Goal: Task Accomplishment & Management: Complete application form

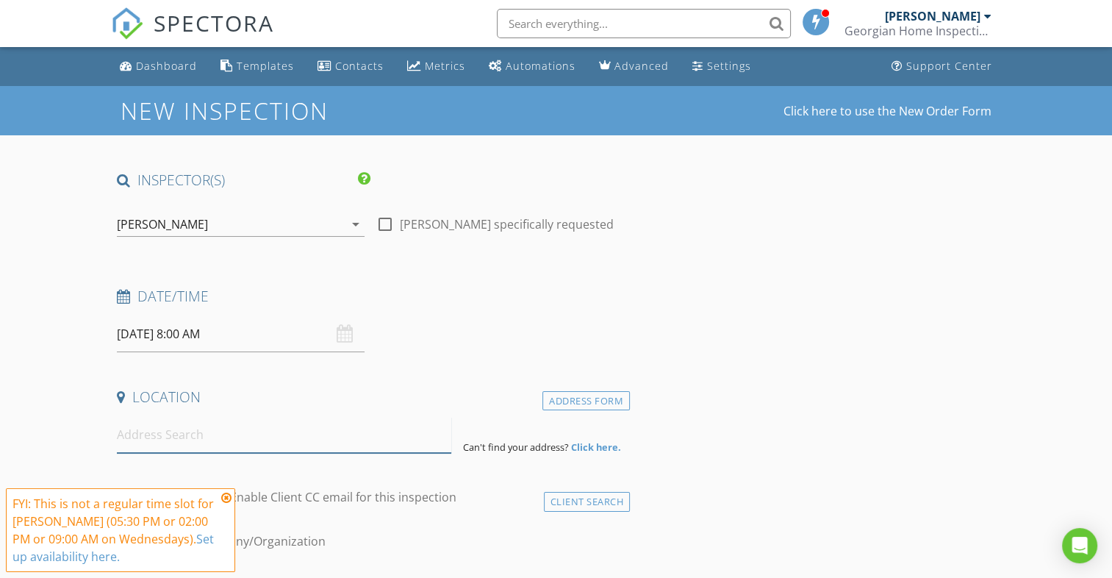
click at [218, 437] on input at bounding box center [284, 435] width 334 height 36
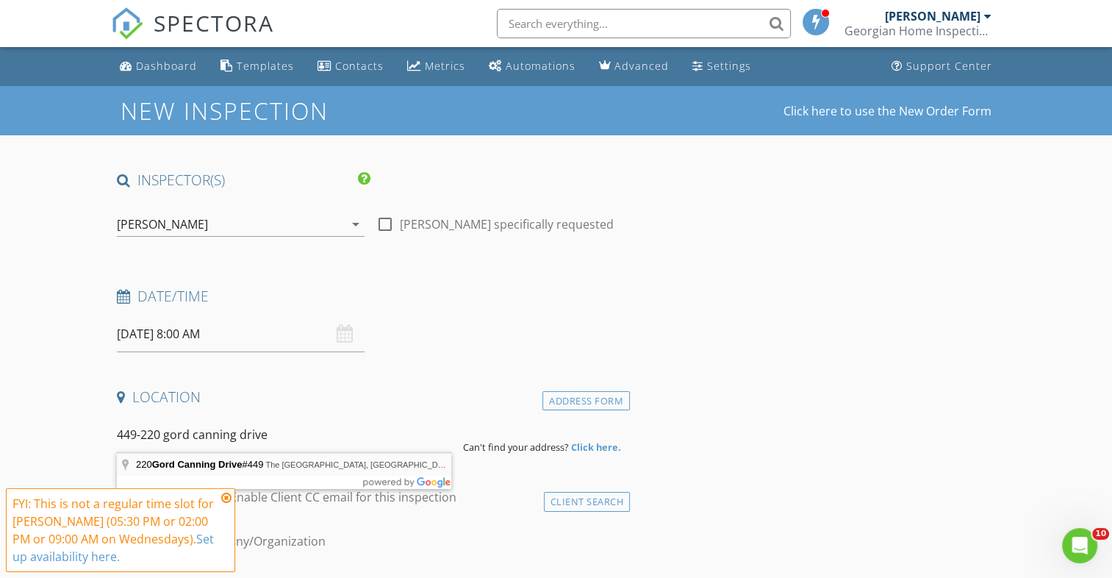
type input "220 Gord Canning Drive #449, The Blue Mountains, ON, Canada"
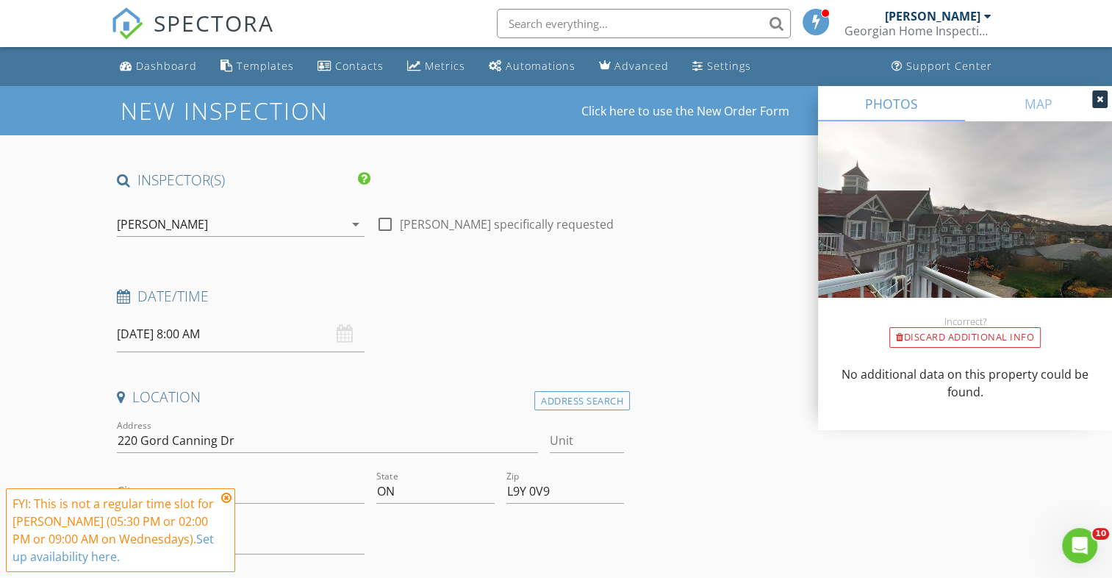
click at [1099, 99] on icon at bounding box center [1099, 99] width 7 height 9
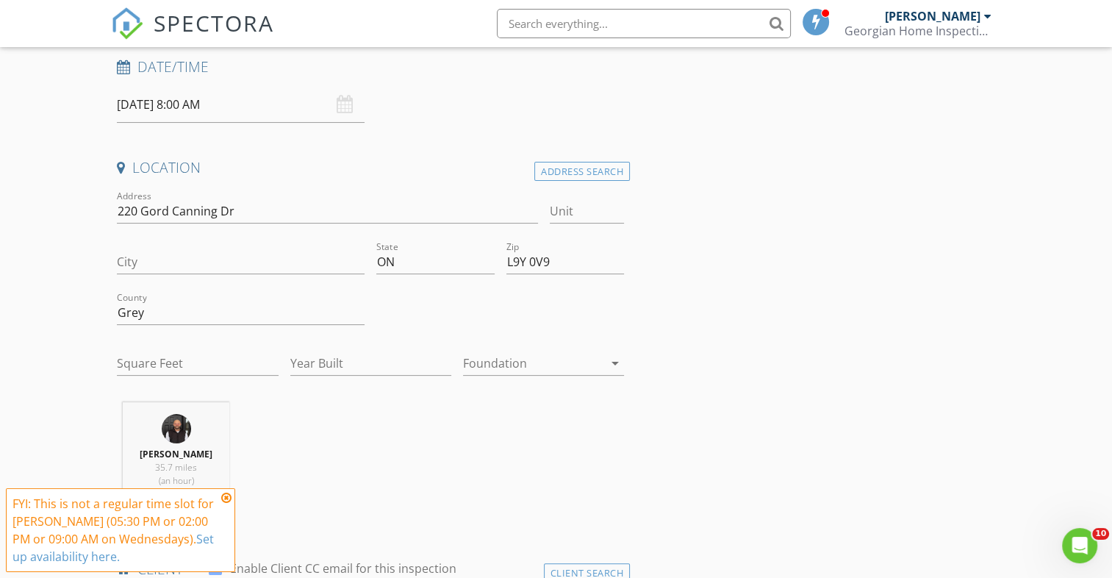
scroll to position [231, 0]
click at [597, 209] on input "Unit" at bounding box center [587, 209] width 75 height 24
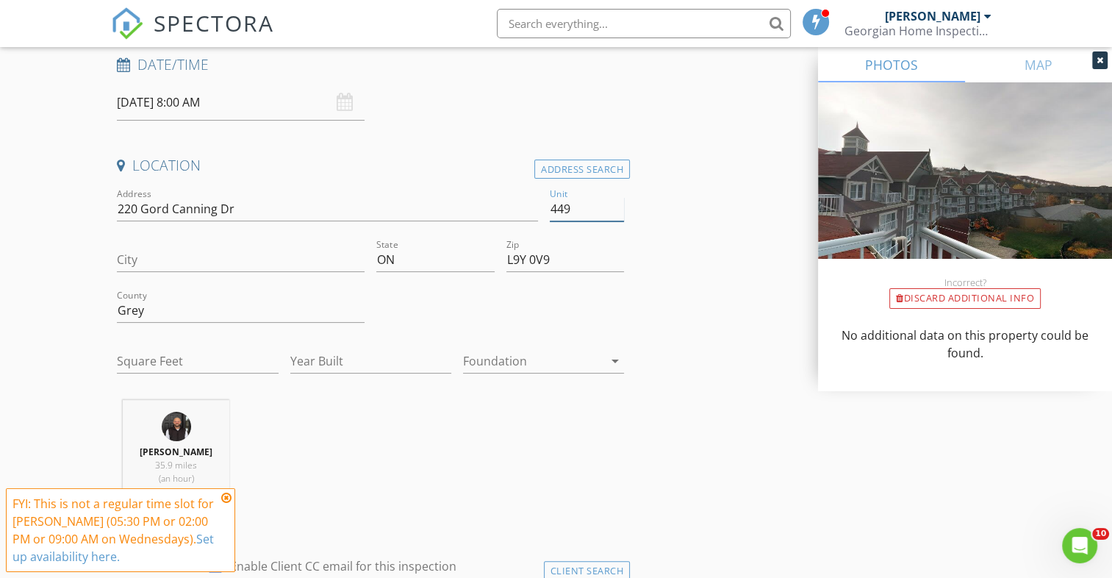
type input "449"
click at [1099, 62] on icon at bounding box center [1099, 60] width 7 height 9
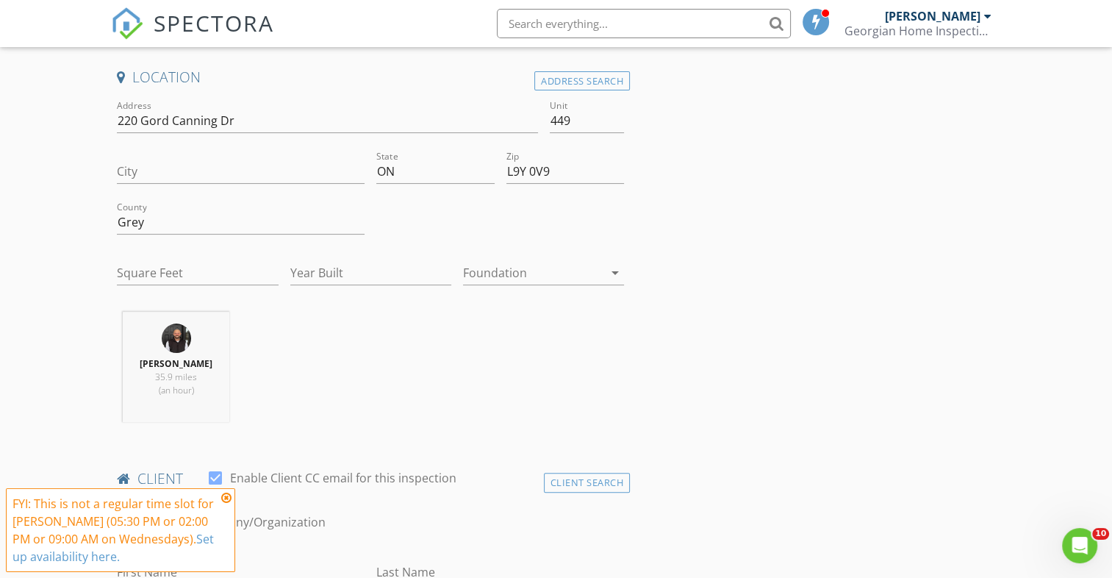
scroll to position [323, 0]
click at [174, 266] on input "Square Feet" at bounding box center [197, 269] width 161 height 24
type input "600"
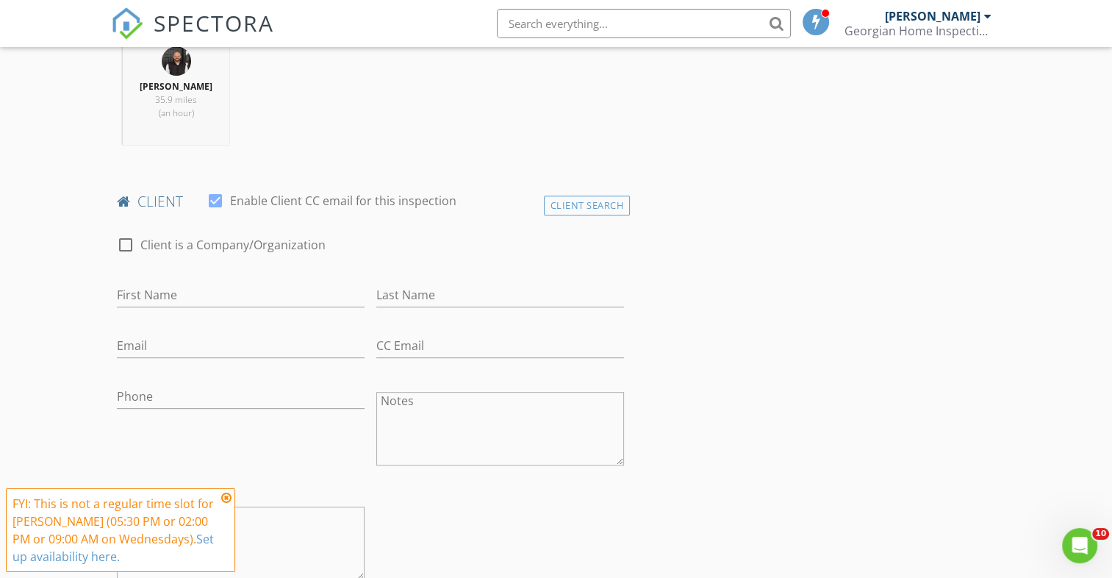
scroll to position [622, 0]
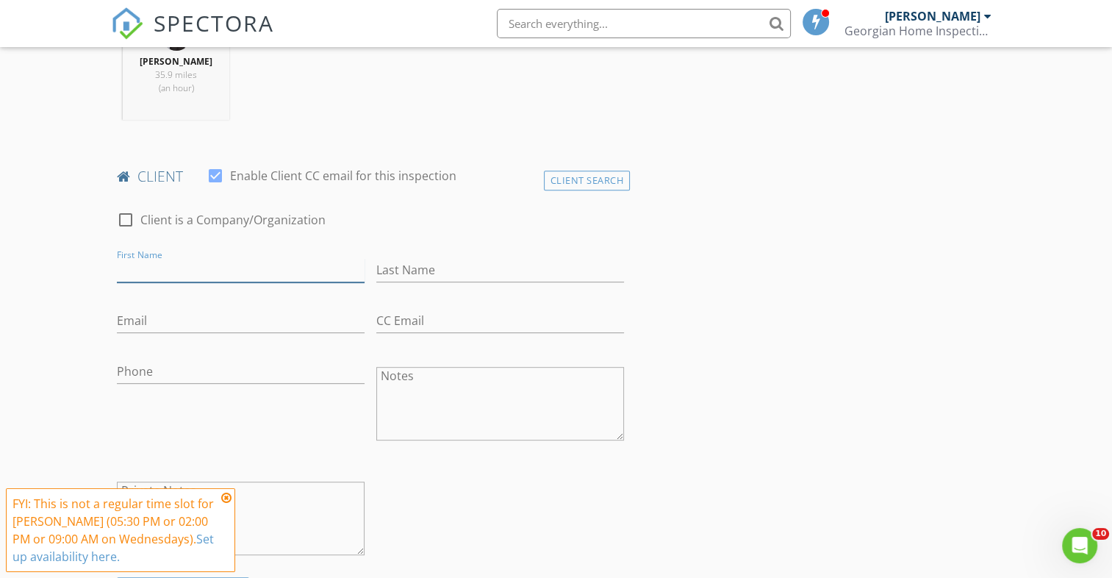
click at [178, 270] on input "First Name" at bounding box center [241, 270] width 248 height 24
type input "Uri"
click at [461, 270] on input "Last Name" at bounding box center [500, 270] width 248 height 24
type input "Kiselman"
click at [231, 323] on input "Email" at bounding box center [241, 321] width 248 height 24
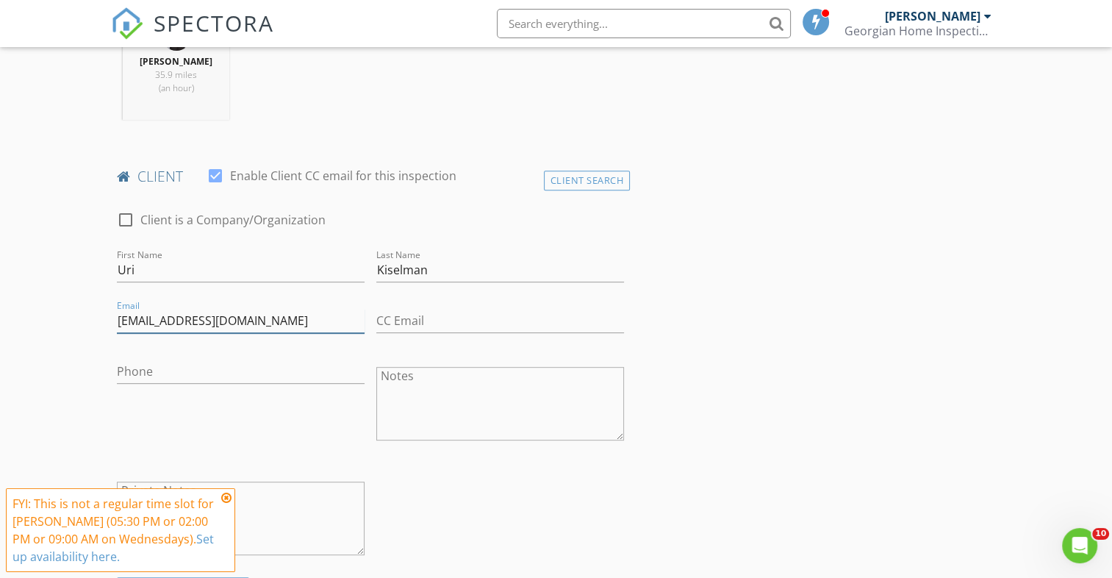
type input "[EMAIL_ADDRESS][DOMAIN_NAME]"
click at [180, 370] on input "Phone" at bounding box center [241, 371] width 248 height 24
type input "[PHONE_NUMBER]"
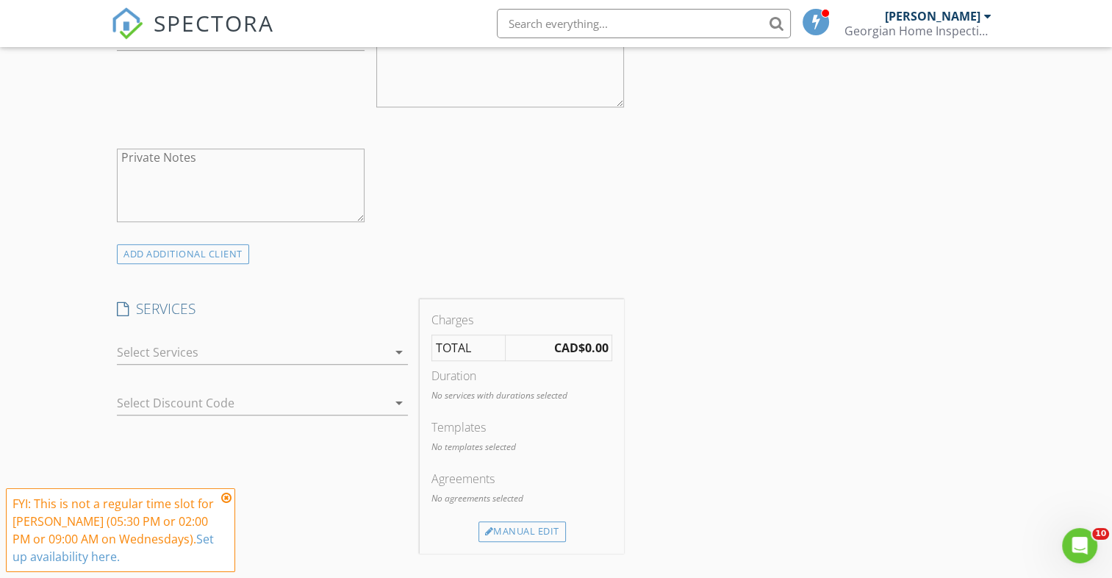
scroll to position [1072, 0]
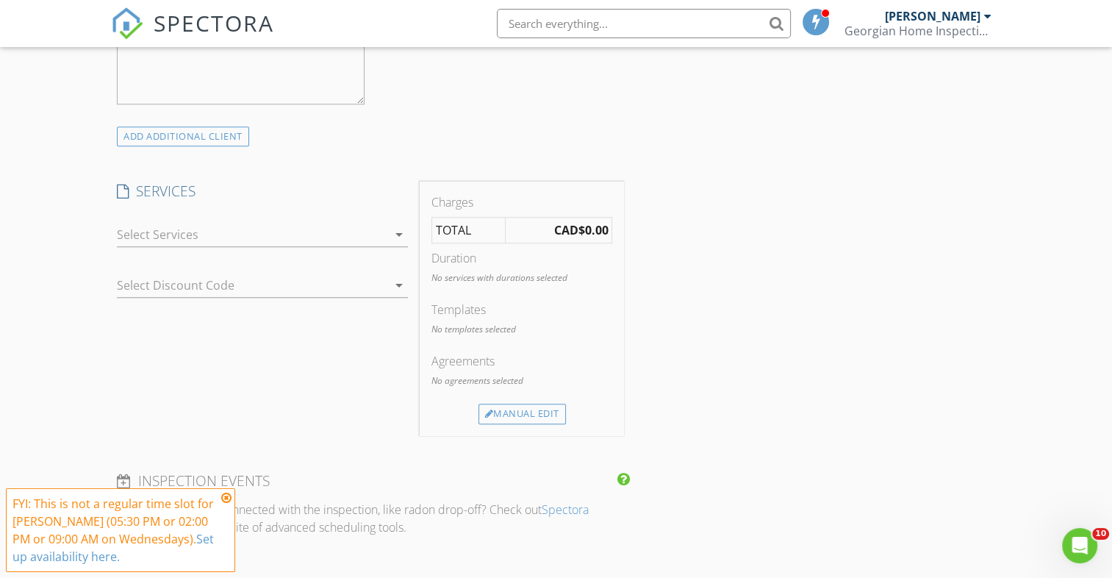
click at [290, 231] on div at bounding box center [252, 235] width 270 height 24
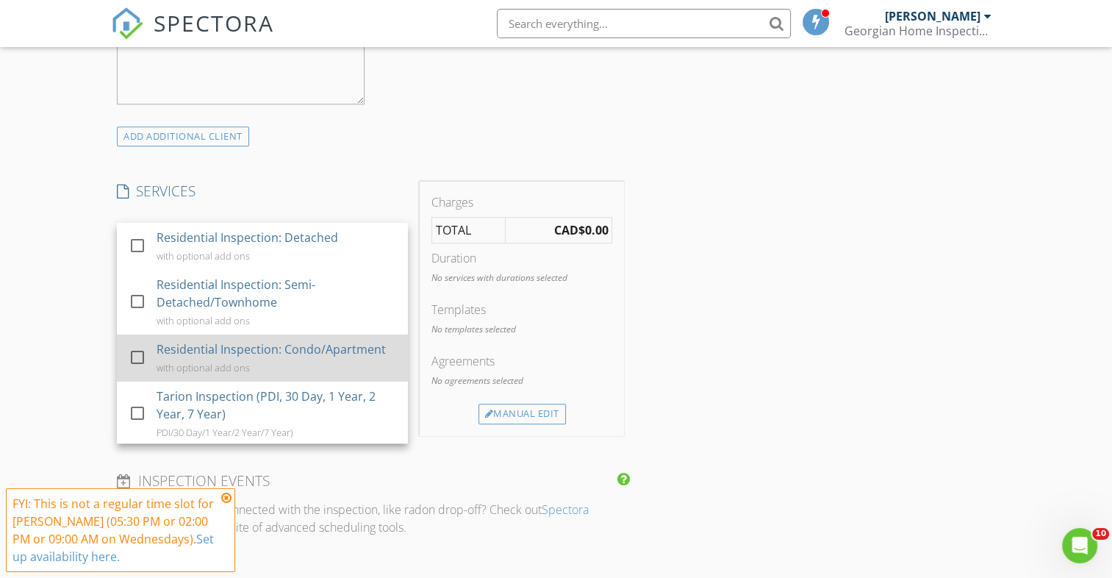
click at [276, 345] on div "Residential Inspection: Condo/Apartment" at bounding box center [271, 349] width 229 height 18
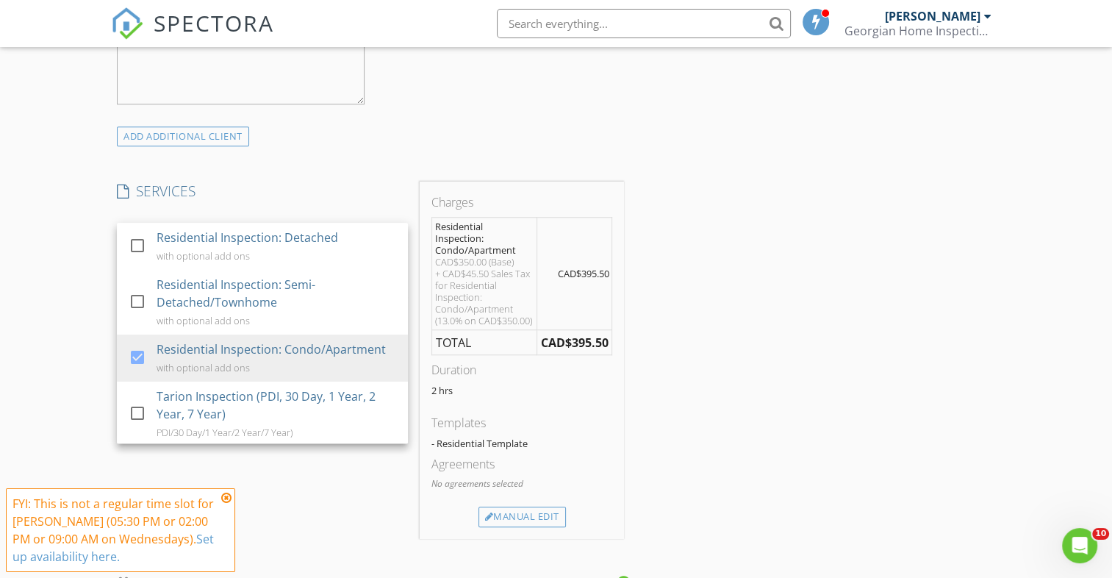
click at [67, 269] on div "New Inspection Click here to use the New Order Form INSPECTOR(S) check_box Came…" at bounding box center [556, 330] width 1112 height 2632
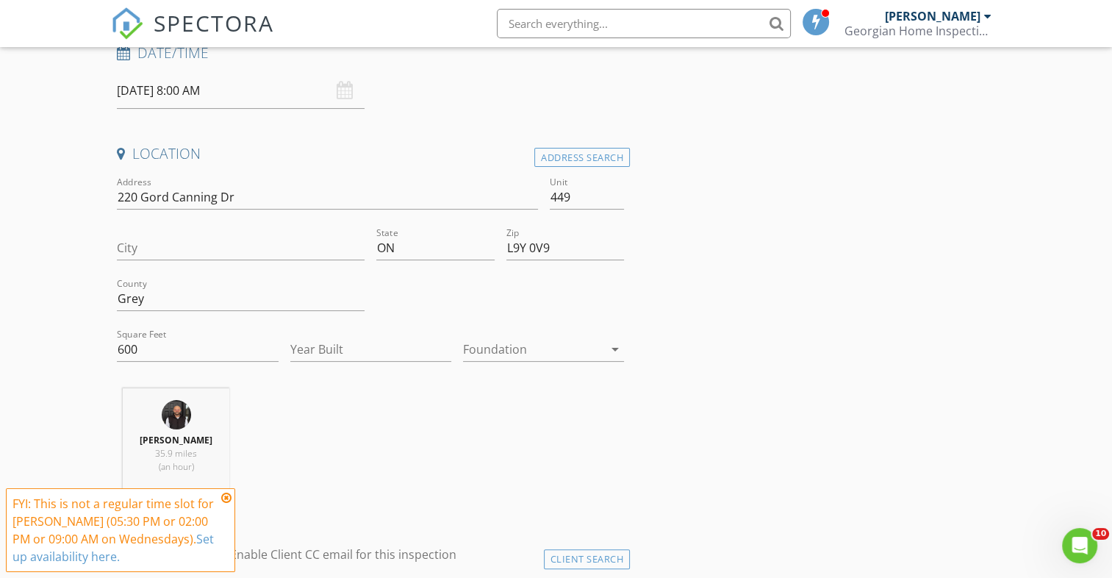
scroll to position [241, 0]
click at [188, 253] on input "City" at bounding box center [241, 250] width 248 height 24
type input "Blue Mountain"
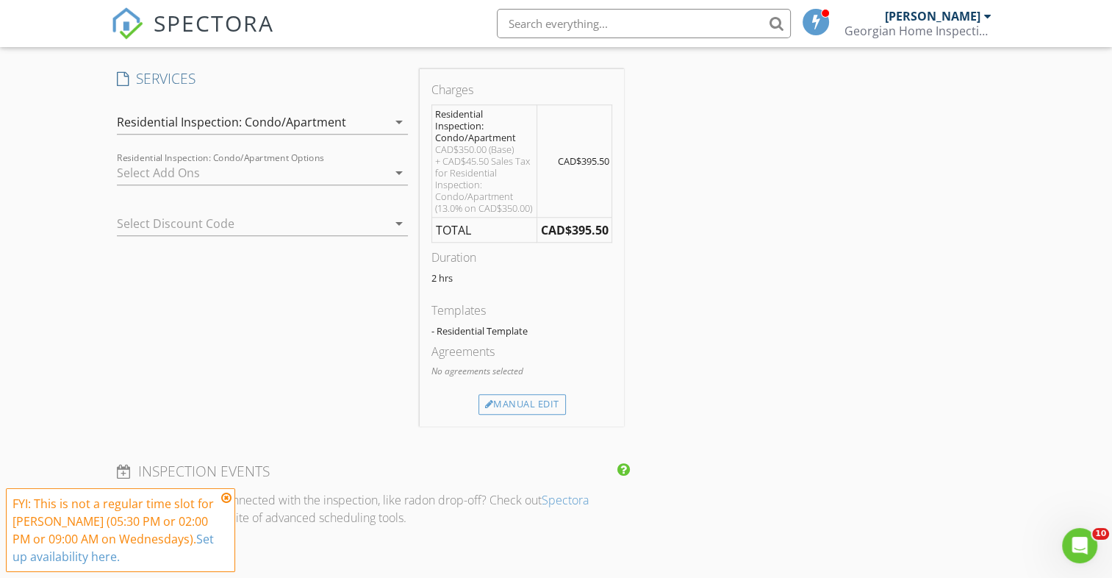
scroll to position [1186, 0]
click at [226, 500] on icon at bounding box center [226, 498] width 10 height 12
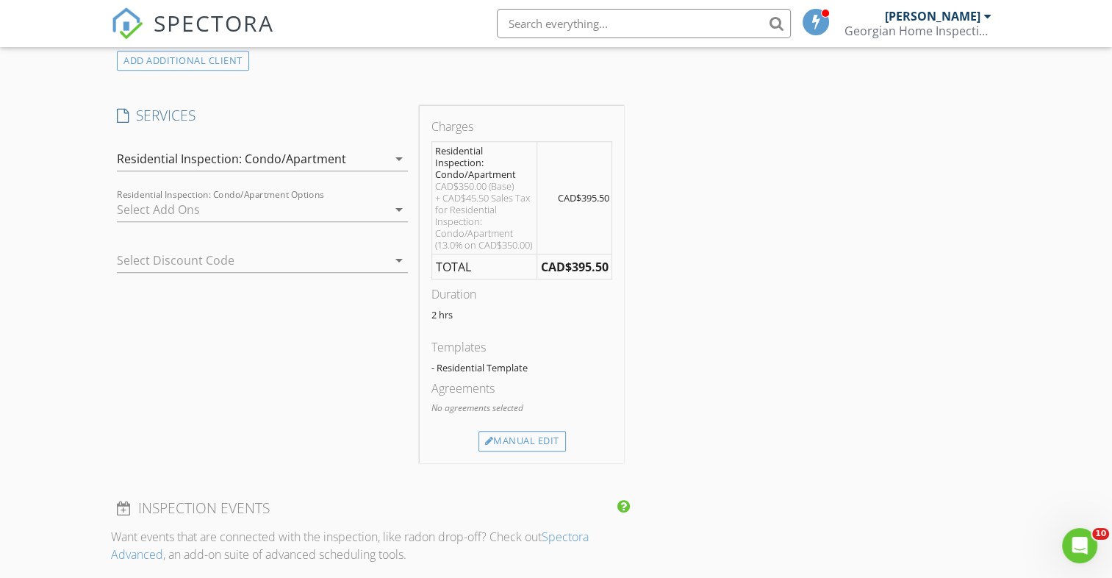
scroll to position [1178, 0]
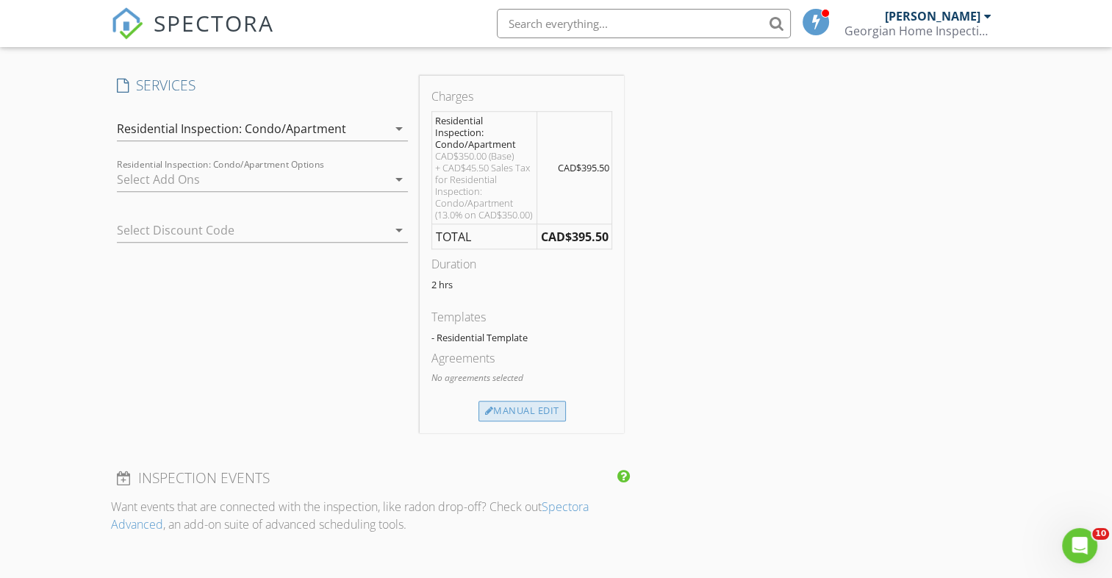
click at [509, 419] on div "Manual Edit" at bounding box center [521, 410] width 87 height 21
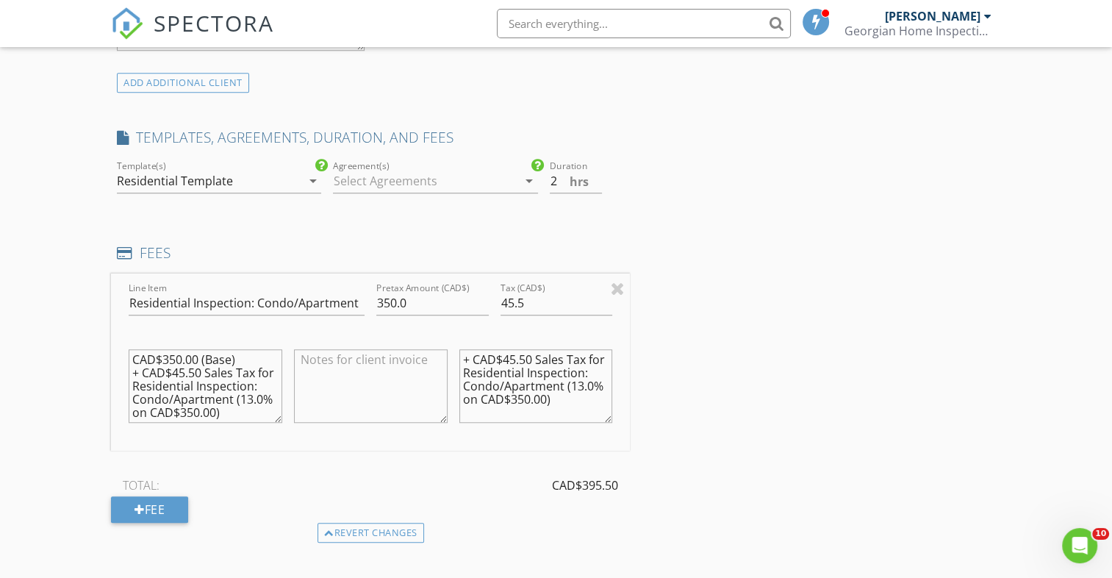
scroll to position [1125, 0]
click at [495, 179] on div at bounding box center [425, 182] width 184 height 24
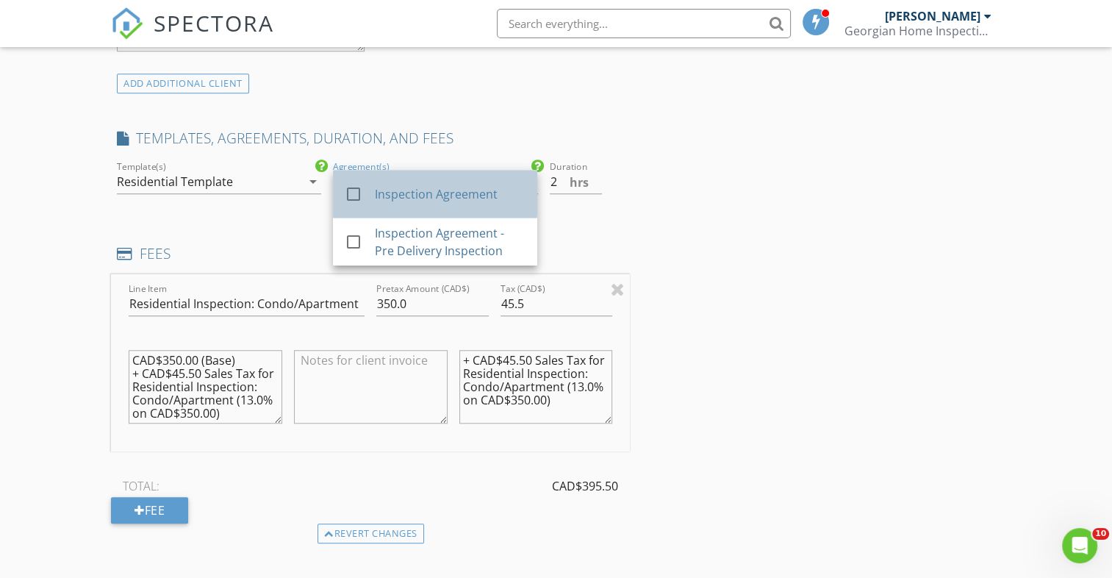
click at [390, 194] on div "Inspection Agreement" at bounding box center [450, 194] width 151 height 18
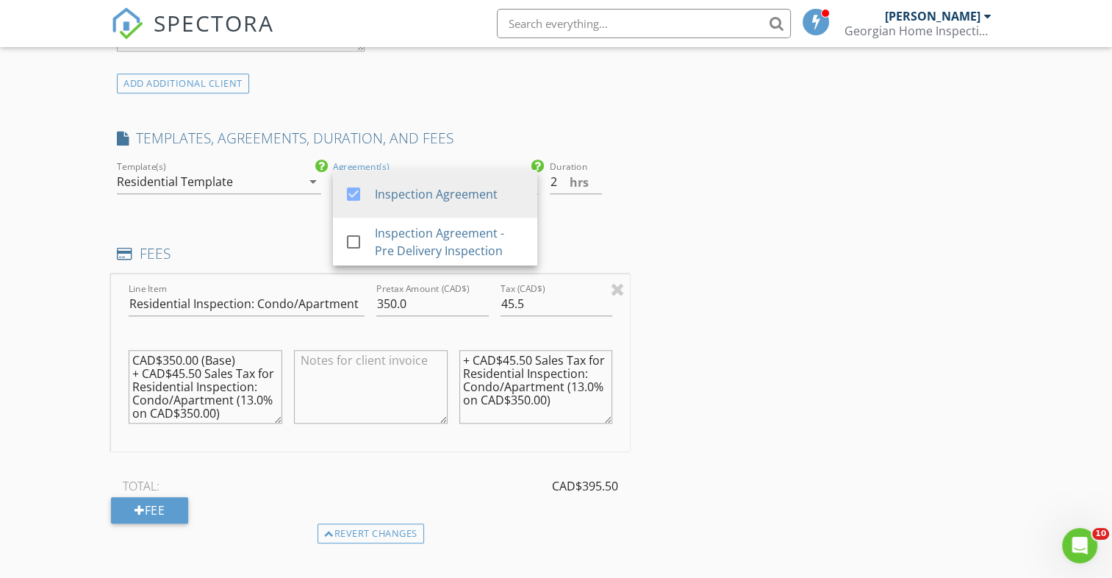
click at [63, 204] on div "New Inspection Click here to use the New Order Form INSPECTOR(S) check_box Came…" at bounding box center [556, 306] width 1112 height 2690
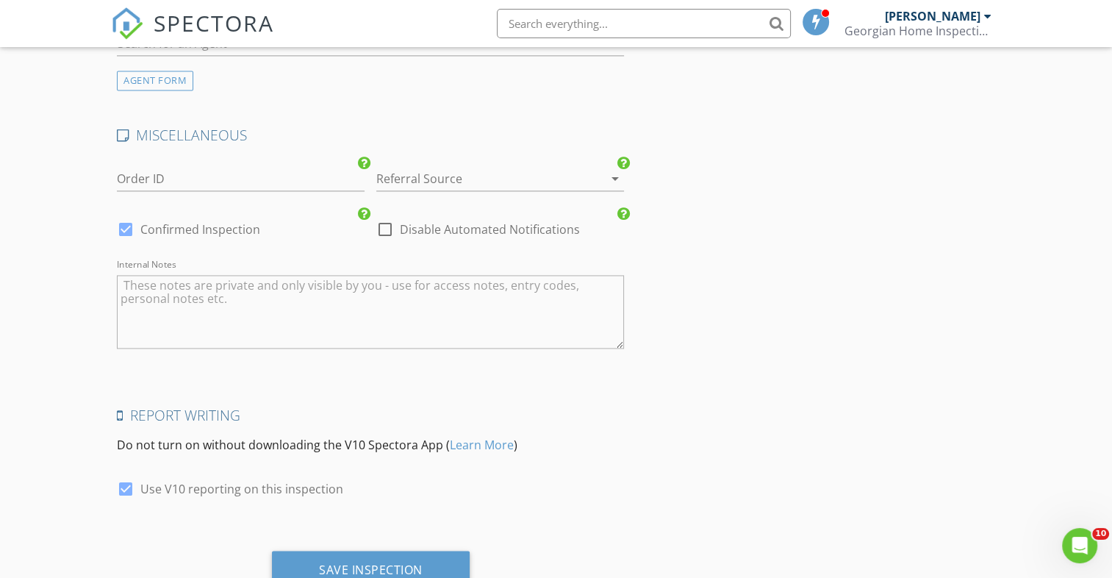
scroll to position [2194, 0]
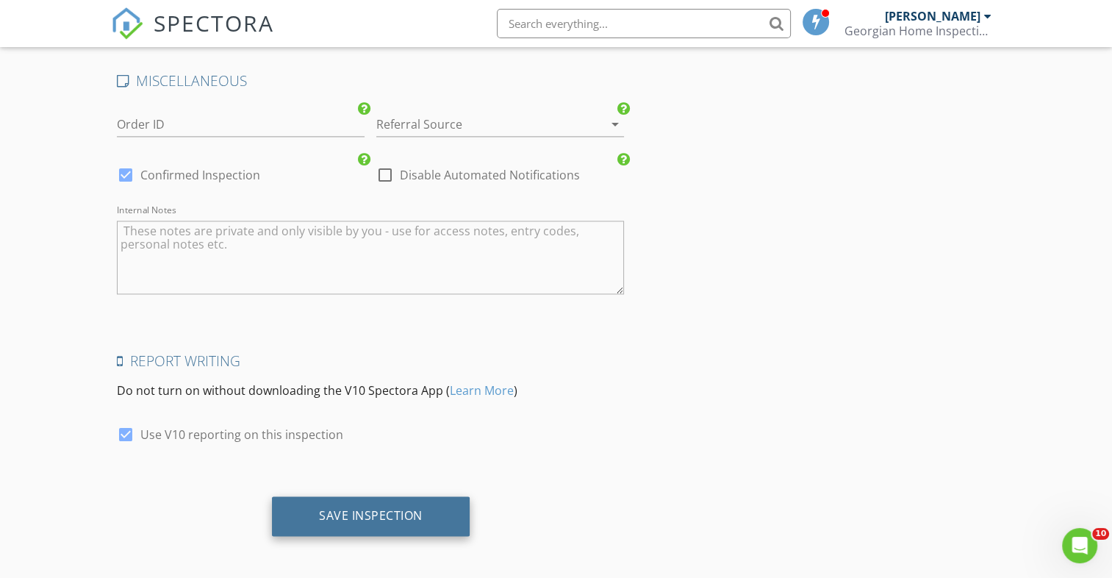
click at [356, 510] on div "Save Inspection" at bounding box center [371, 515] width 104 height 15
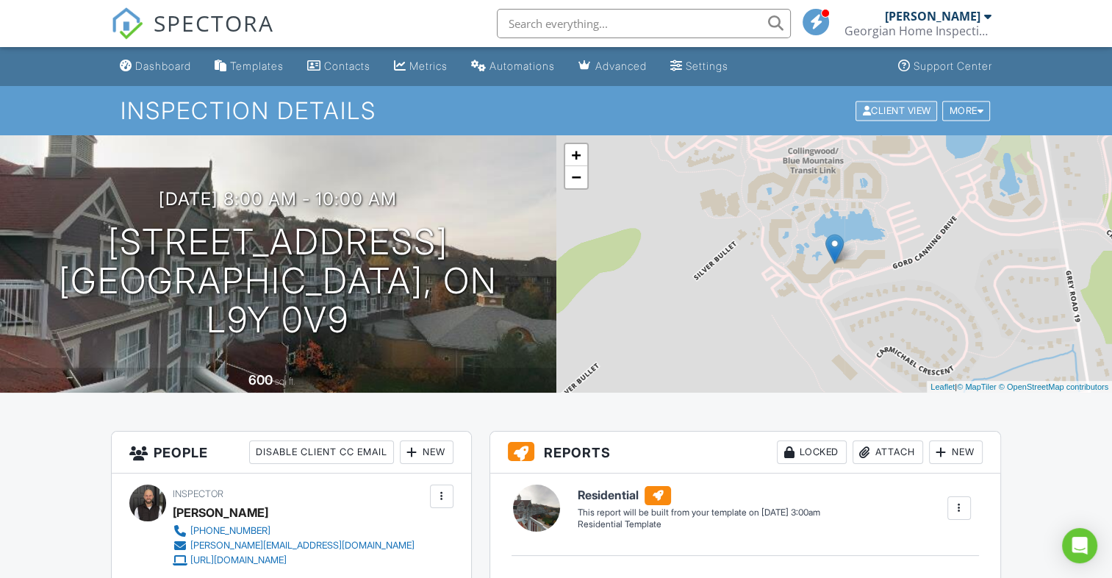
click at [882, 113] on div "Client View" at bounding box center [896, 111] width 82 height 20
click at [151, 65] on div "Dashboard" at bounding box center [163, 66] width 56 height 12
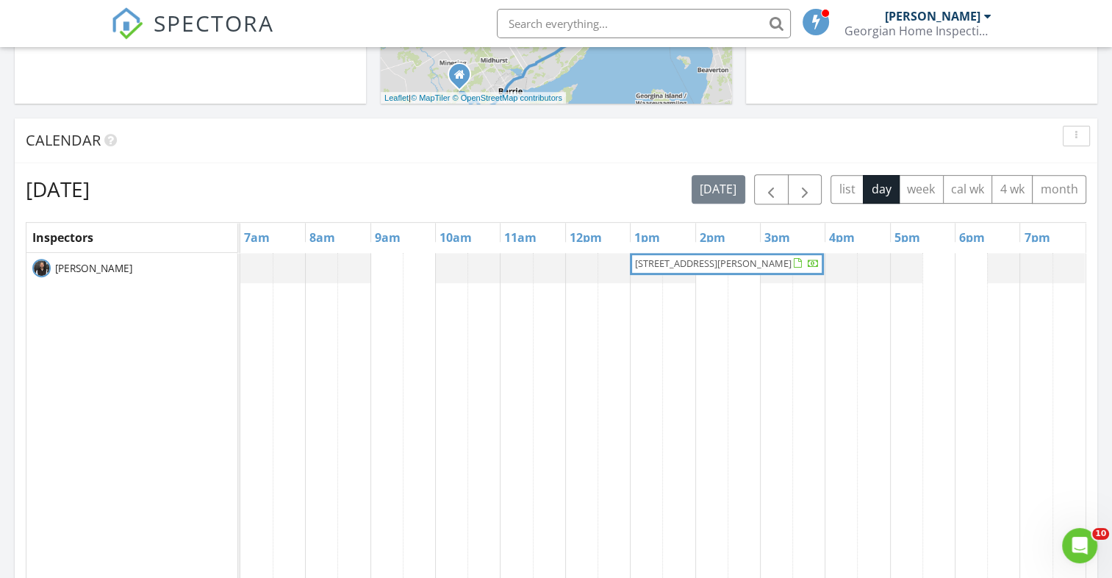
scroll to position [495, 0]
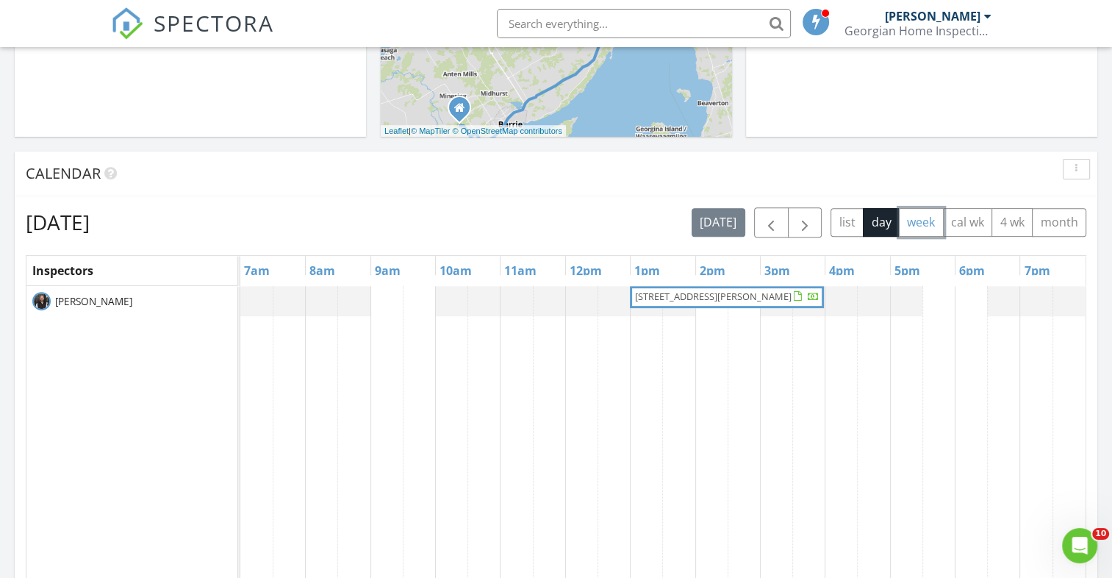
click at [910, 229] on button "week" at bounding box center [921, 222] width 45 height 29
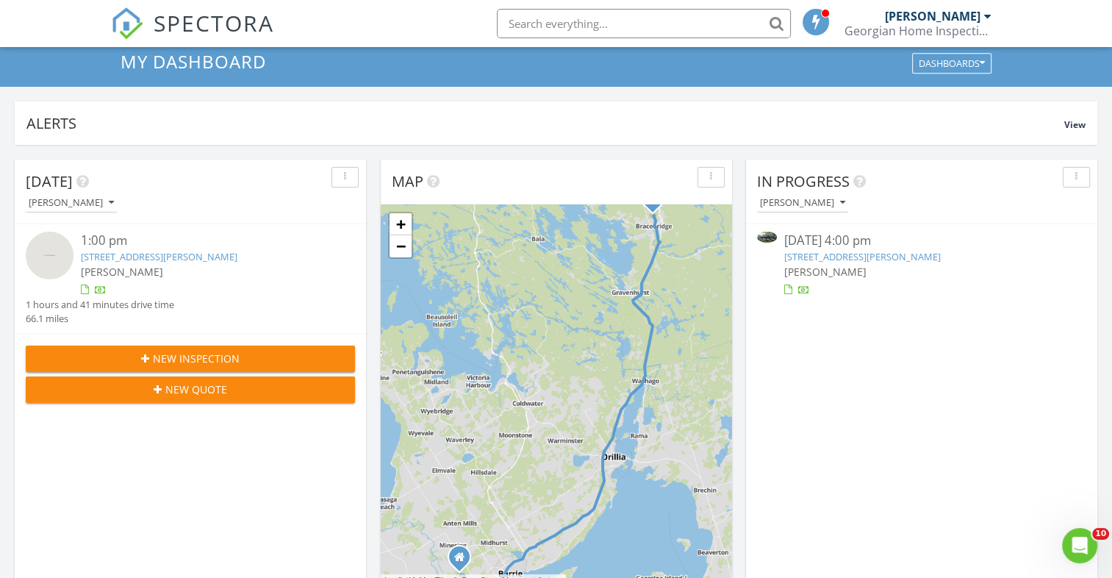
scroll to position [0, 0]
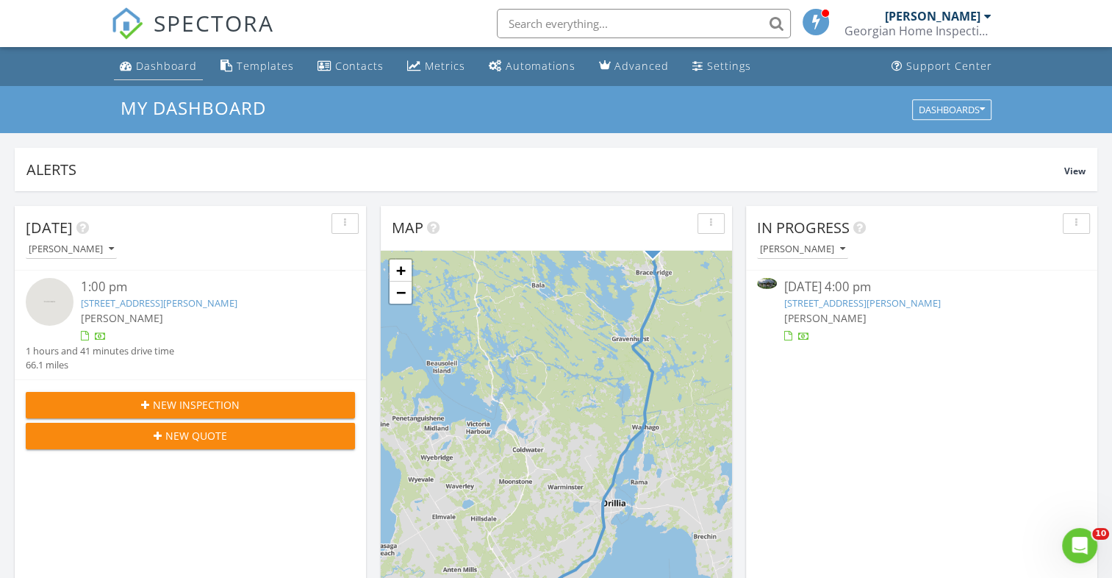
click at [156, 66] on div "Dashboard" at bounding box center [166, 66] width 61 height 14
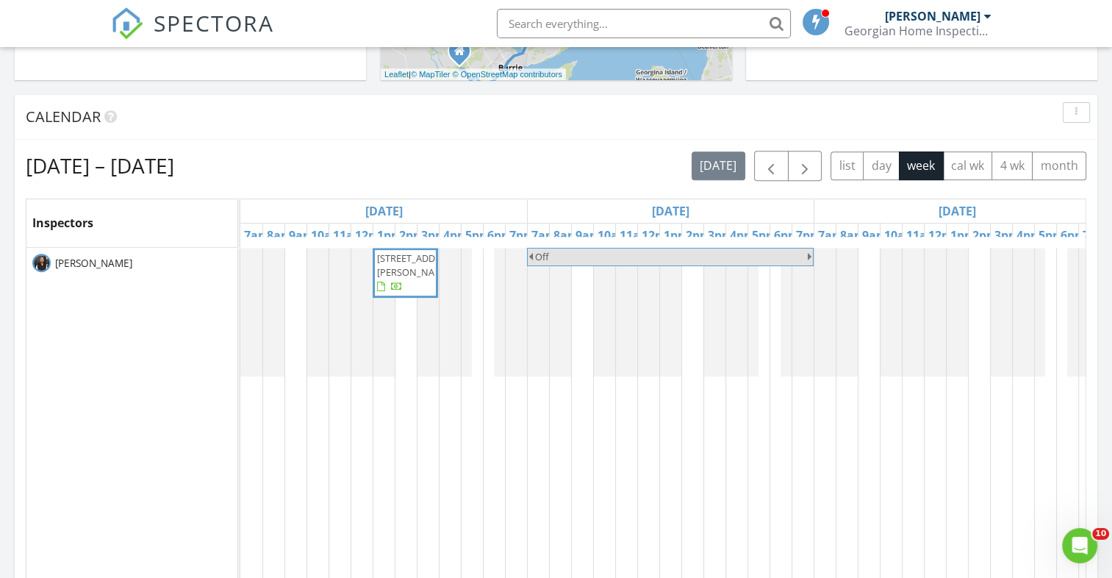
scroll to position [550, 0]
click at [1035, 172] on button "month" at bounding box center [1059, 167] width 54 height 29
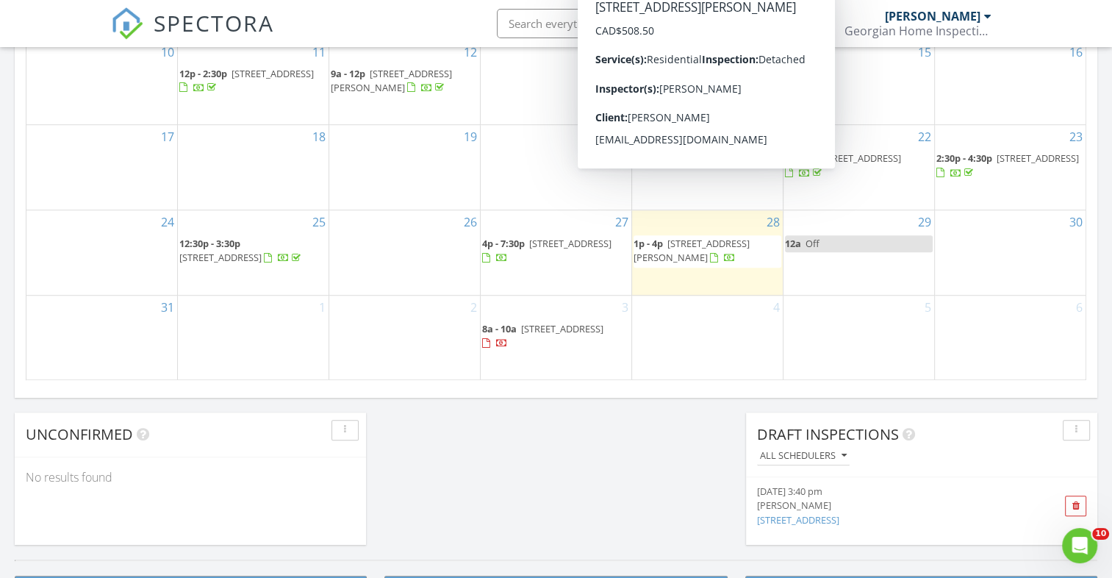
scroll to position [969, 0]
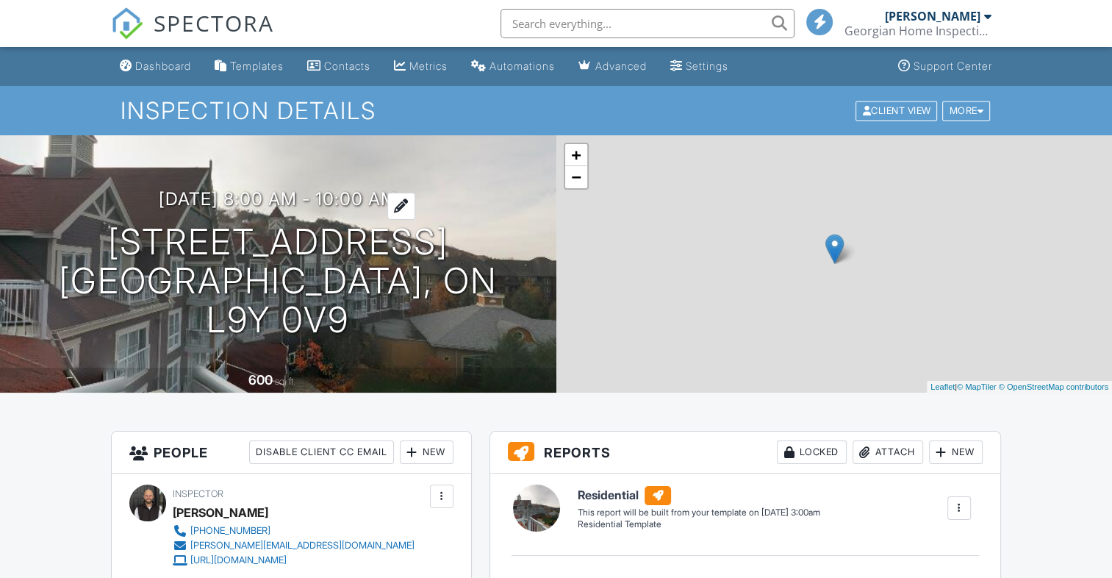
click at [296, 196] on h3 "09/03/2025 8:00 am - 10:00 am" at bounding box center [278, 199] width 238 height 20
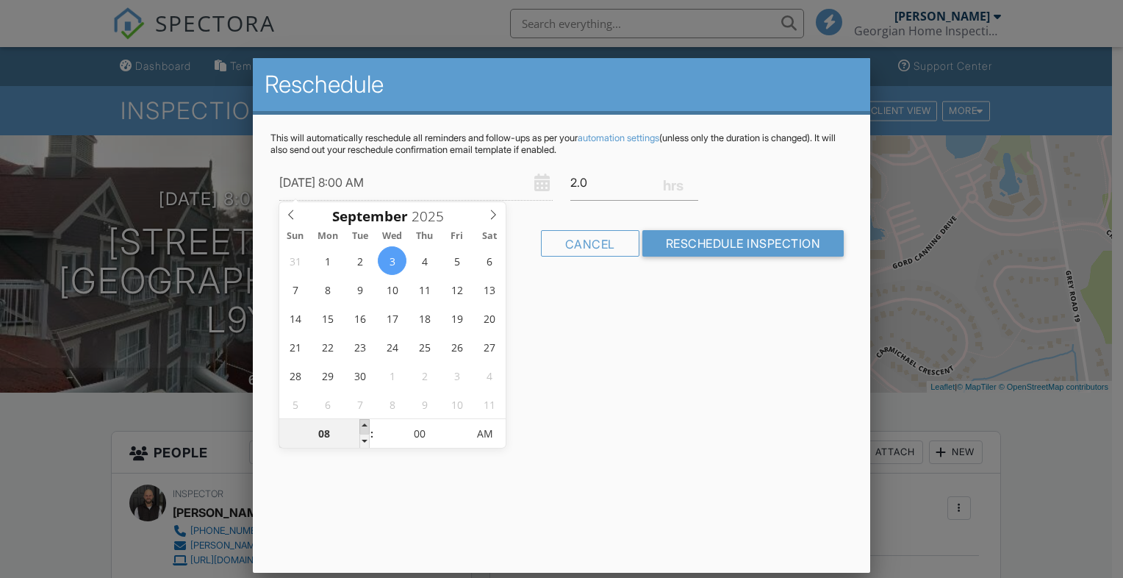
type input "[DATE] 9:00 AM"
type input "09"
click at [364, 425] on span at bounding box center [364, 426] width 10 height 15
click at [761, 498] on div "Reschedule This will automatically reschedule all reminders and follow-ups as p…" at bounding box center [561, 315] width 617 height 514
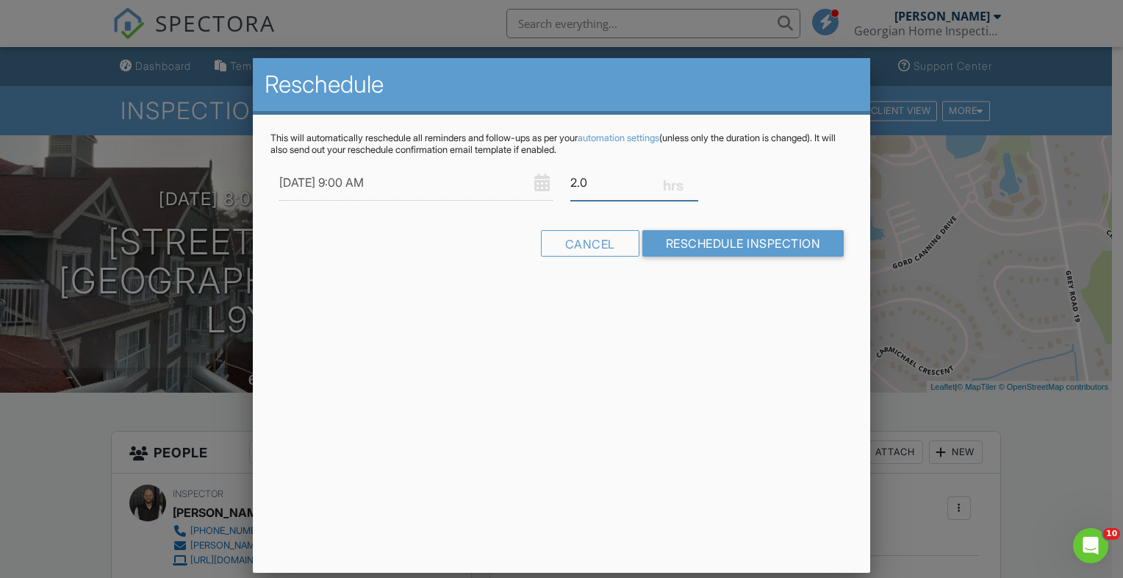
click at [607, 182] on input "2.0" at bounding box center [634, 183] width 128 height 36
type input "2"
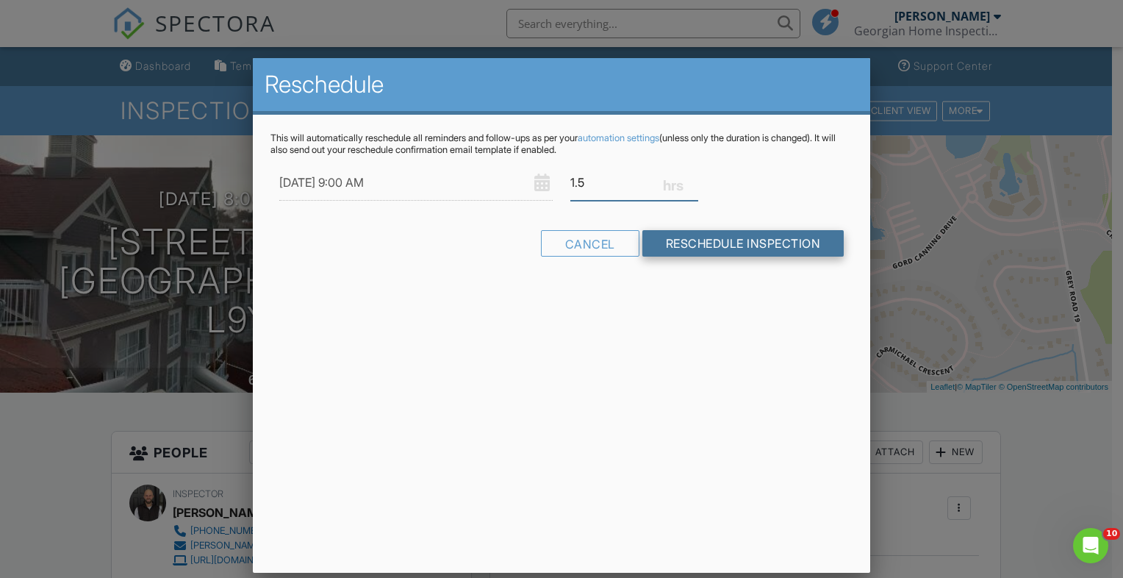
type input "1.5"
click at [733, 251] on input "Reschedule Inspection" at bounding box center [743, 243] width 202 height 26
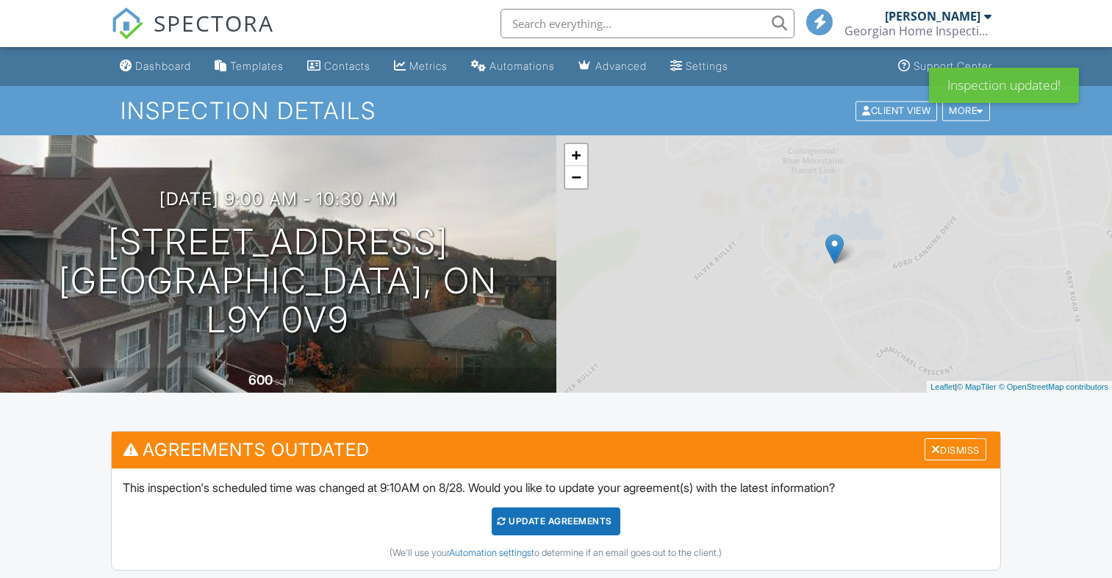
click at [532, 517] on div "Update Agreements" at bounding box center [556, 521] width 129 height 28
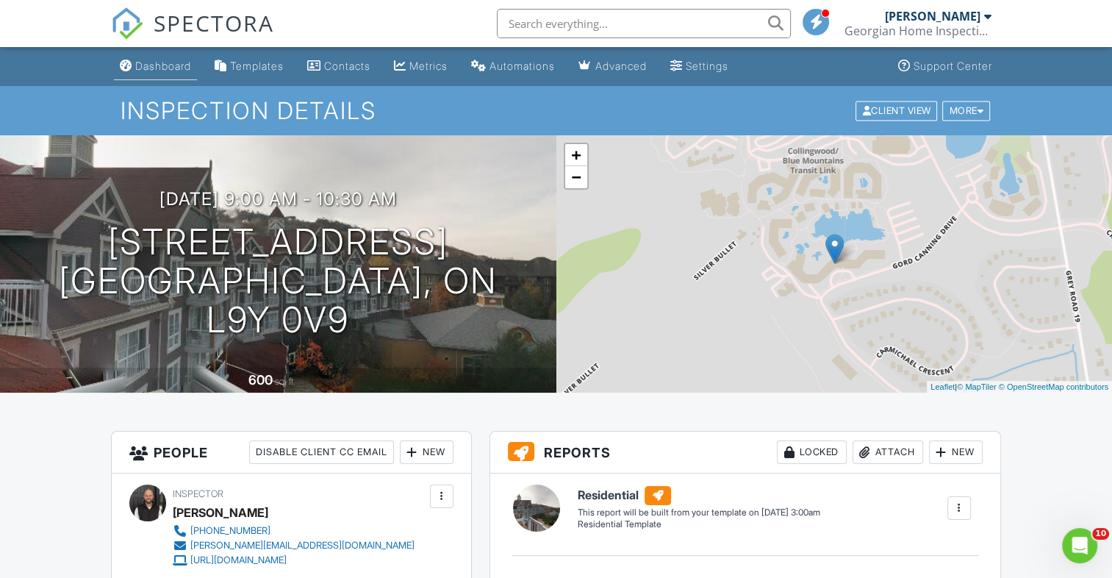
click at [173, 63] on div "Dashboard" at bounding box center [163, 66] width 56 height 12
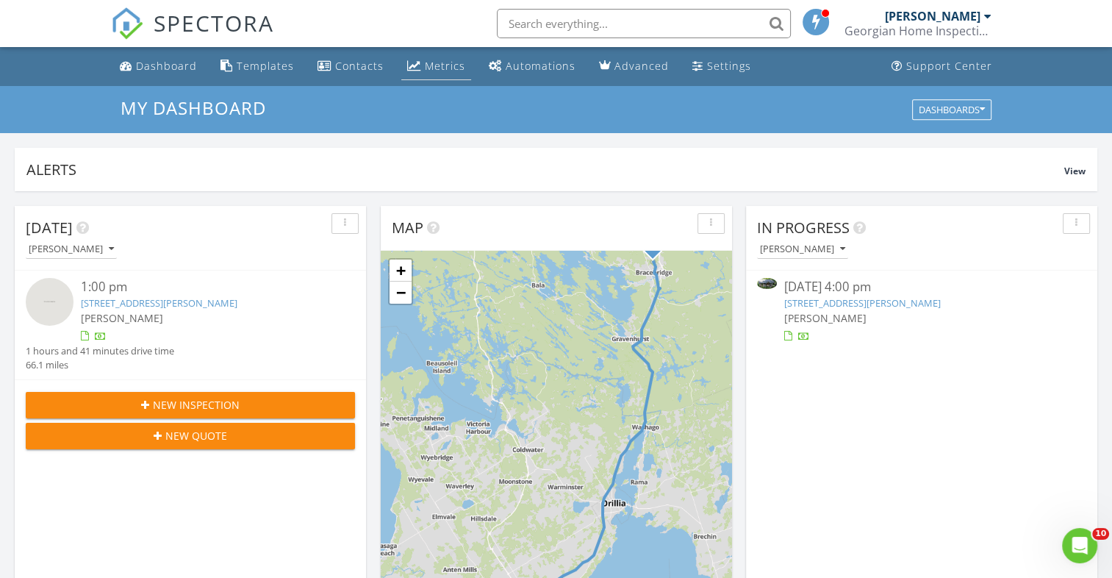
click at [442, 71] on div "Metrics" at bounding box center [445, 66] width 40 height 14
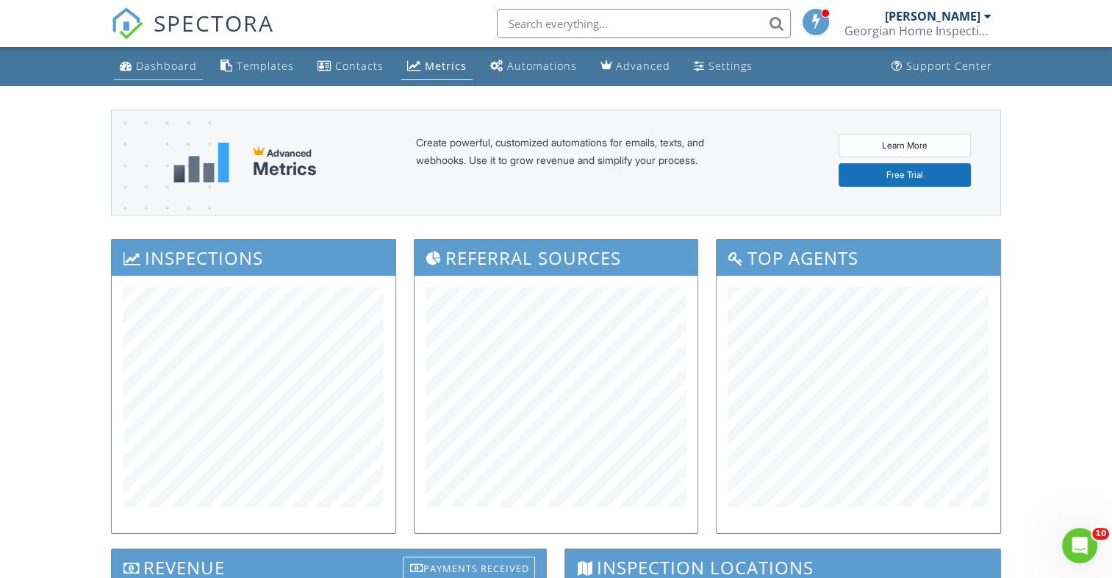
click at [171, 64] on div "Dashboard" at bounding box center [166, 66] width 61 height 14
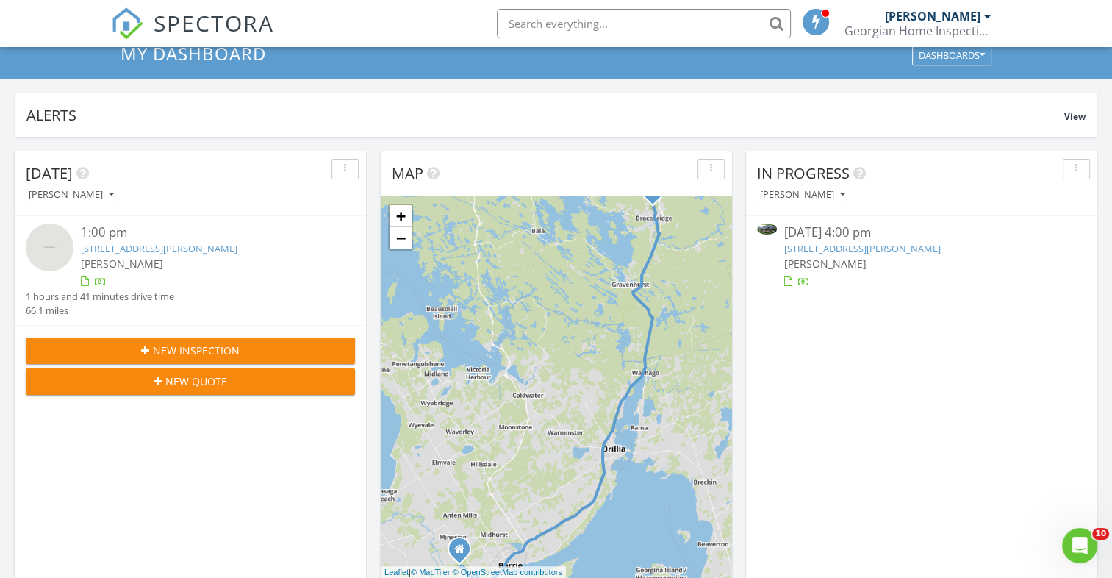
scroll to position [53, 0]
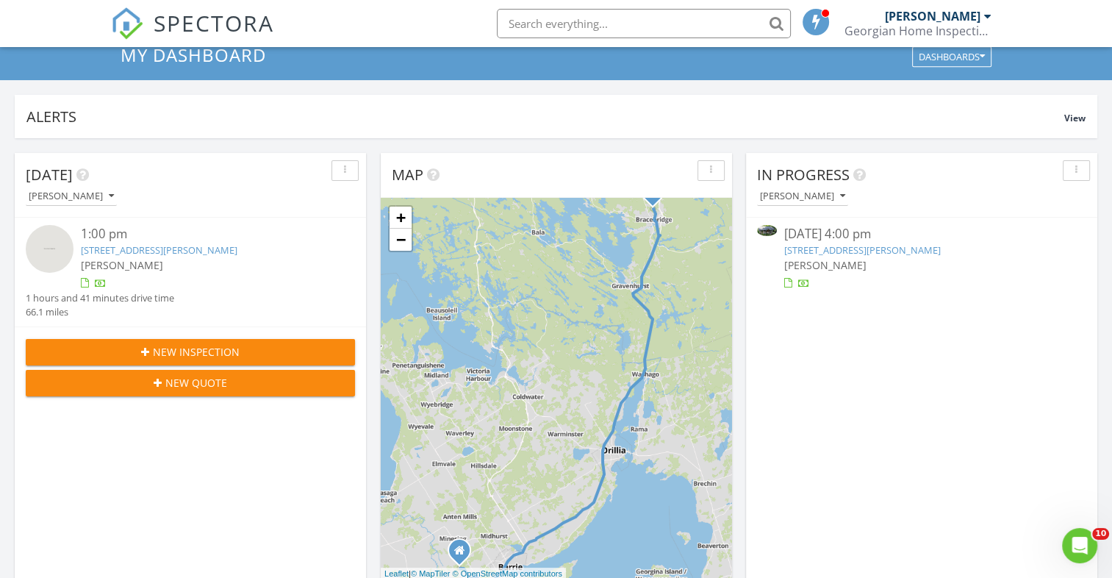
click at [899, 258] on div "[PERSON_NAME]" at bounding box center [921, 264] width 274 height 15
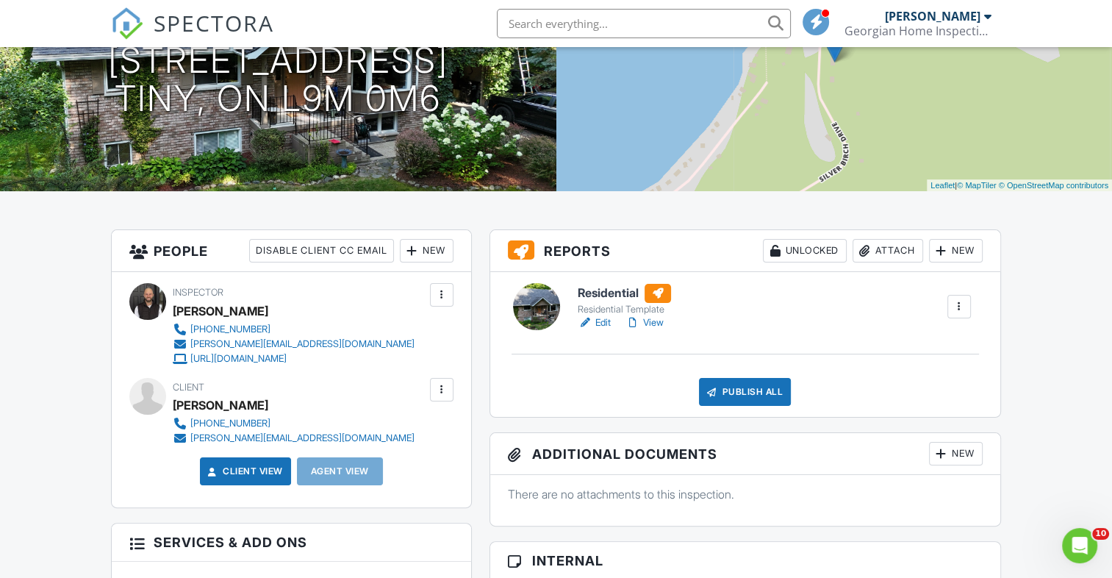
click at [602, 320] on link "Edit" at bounding box center [594, 322] width 33 height 15
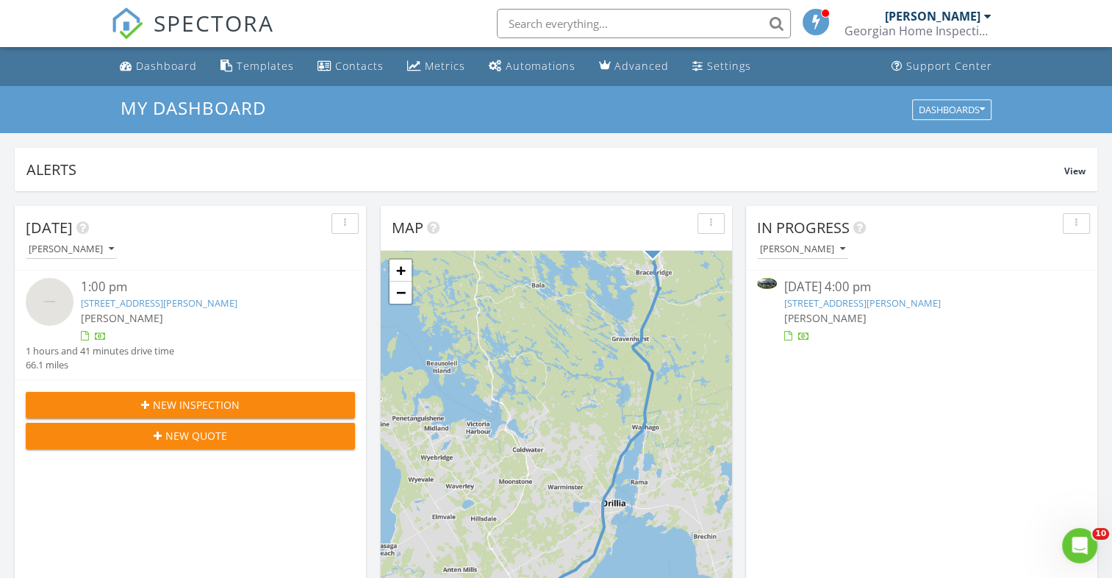
click at [910, 321] on div "[PERSON_NAME]" at bounding box center [921, 317] width 274 height 15
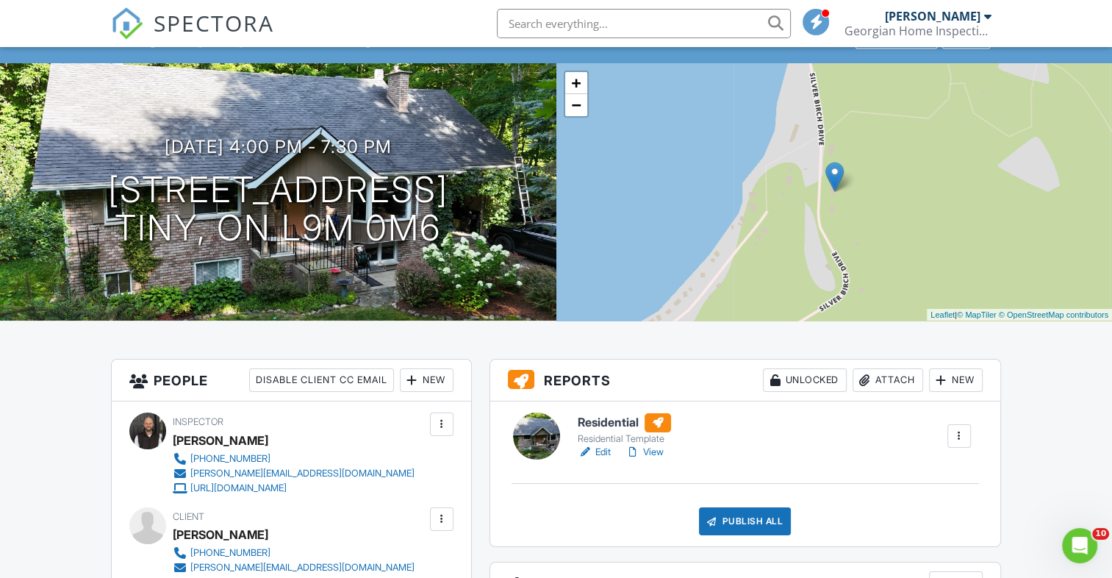
scroll to position [71, 0]
